Goal: Task Accomplishment & Management: Use online tool/utility

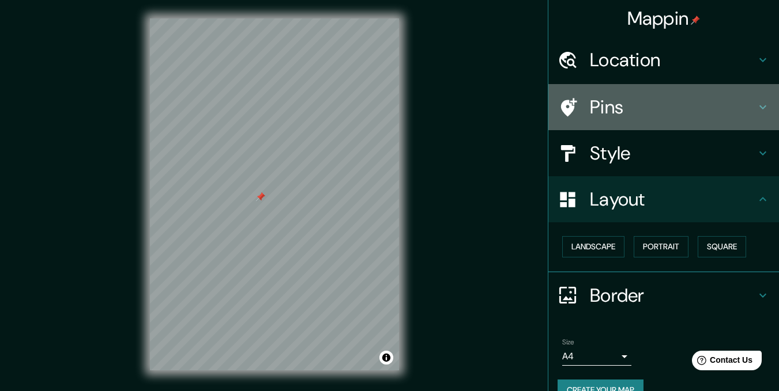
click at [677, 85] on div "Pins" at bounding box center [663, 107] width 231 height 46
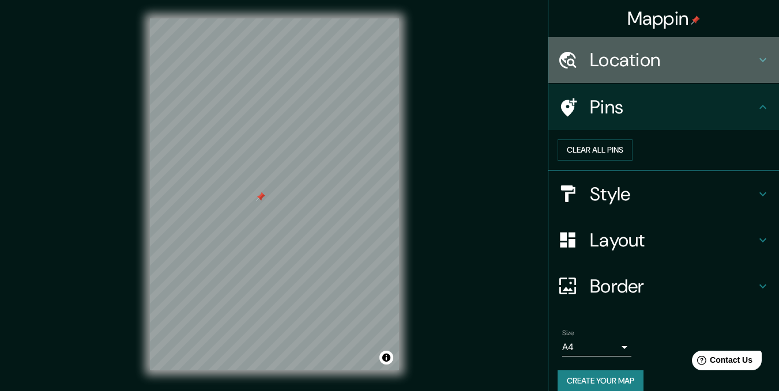
click at [679, 68] on h4 "Location" at bounding box center [673, 59] width 166 height 23
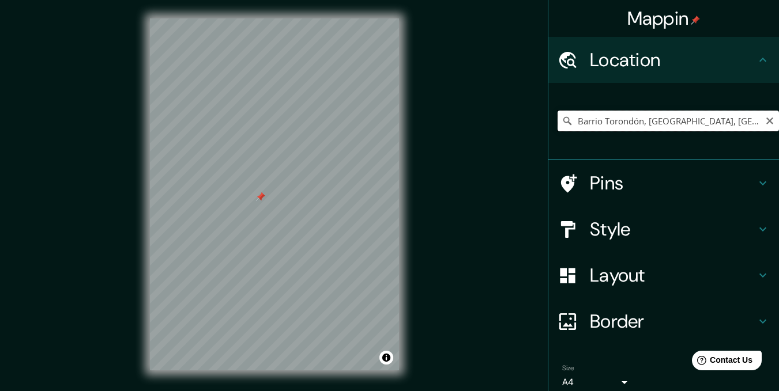
click at [645, 115] on input "Barrio Torondón, [GEOGRAPHIC_DATA], [GEOGRAPHIC_DATA][PERSON_NAME], [GEOGRAPHIC…" at bounding box center [668, 121] width 221 height 21
click at [765, 121] on icon "Clear" at bounding box center [769, 120] width 9 height 9
click at [355, 224] on div at bounding box center [355, 223] width 9 height 9
click at [645, 125] on input "La Esperanza, Departamento de Intibucá, [GEOGRAPHIC_DATA]" at bounding box center [668, 121] width 221 height 21
click at [744, 121] on input "La Esperanza, Departamento de Intibucá, [GEOGRAPHIC_DATA]" at bounding box center [668, 121] width 221 height 21
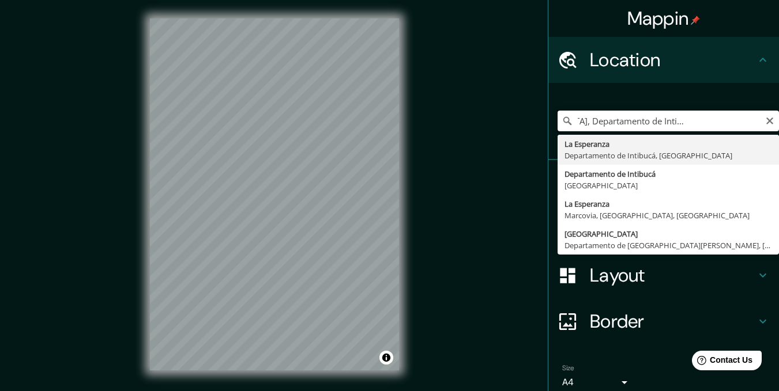
scroll to position [0, 79]
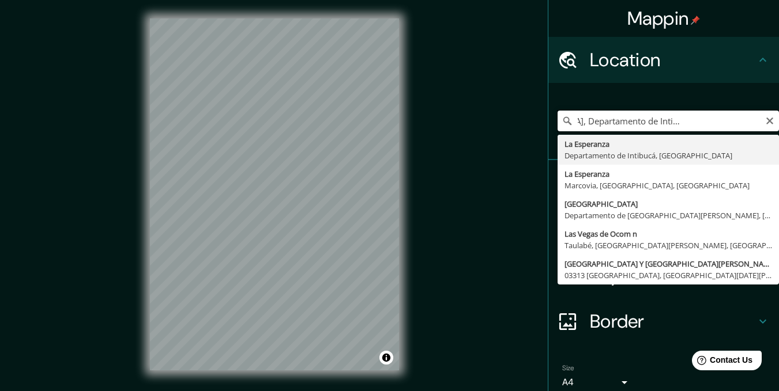
type input "[GEOGRAPHIC_DATA], Departamento de Intibucá, [GEOGRAPHIC_DATA] col [GEOGRAPHIC_…"
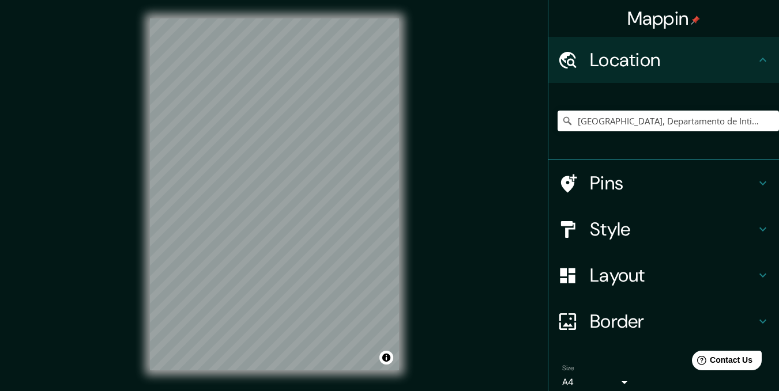
click at [487, 150] on div "Mappin Location [GEOGRAPHIC_DATA], [GEOGRAPHIC_DATA], [GEOGRAPHIC_DATA] [GEOGRA…" at bounding box center [389, 204] width 779 height 408
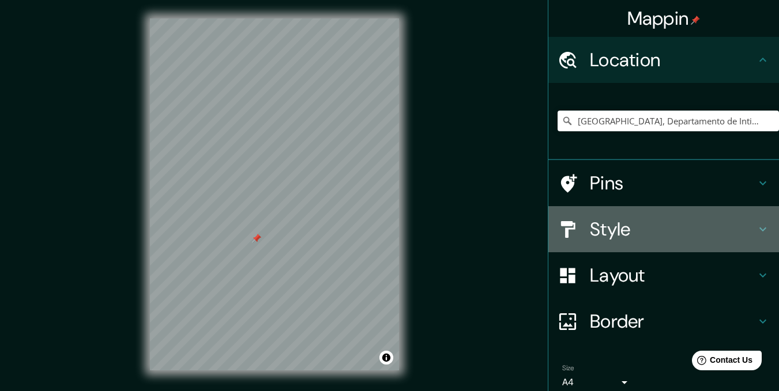
click at [617, 213] on div "Style" at bounding box center [663, 229] width 231 height 46
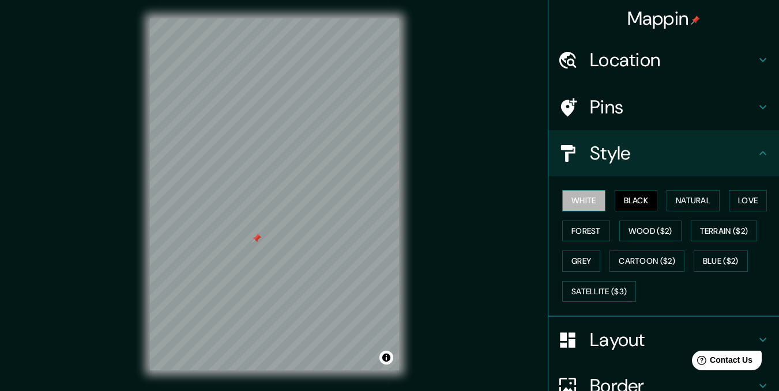
click at [590, 205] on button "White" at bounding box center [583, 200] width 43 height 21
click at [626, 199] on button "Black" at bounding box center [636, 200] width 43 height 21
drag, startPoint x: 234, startPoint y: 254, endPoint x: 250, endPoint y: 292, distance: 42.1
click at [235, 289] on div at bounding box center [230, 284] width 9 height 9
click at [164, 260] on div at bounding box center [165, 255] width 9 height 9
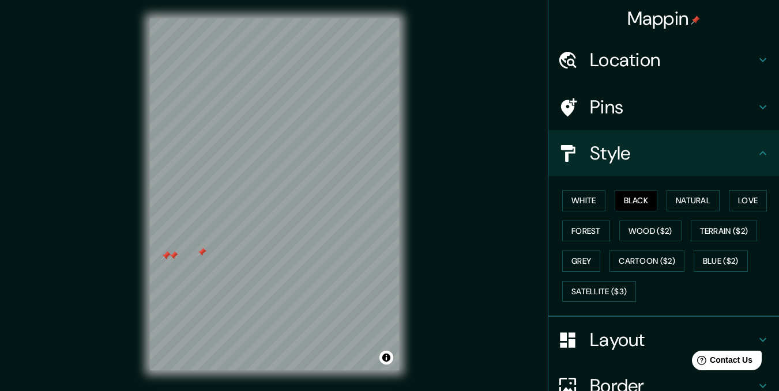
click at [164, 260] on div at bounding box center [165, 255] width 9 height 9
click at [174, 255] on div at bounding box center [173, 255] width 9 height 9
click at [164, 258] on div at bounding box center [165, 255] width 9 height 9
drag, startPoint x: 161, startPoint y: 235, endPoint x: 196, endPoint y: 235, distance: 34.6
click at [196, 235] on div at bounding box center [195, 235] width 9 height 9
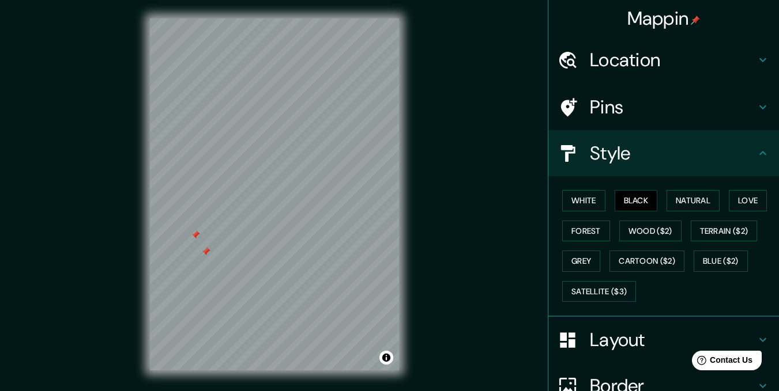
click at [196, 235] on div at bounding box center [195, 235] width 9 height 9
